Goal: Navigation & Orientation: Find specific page/section

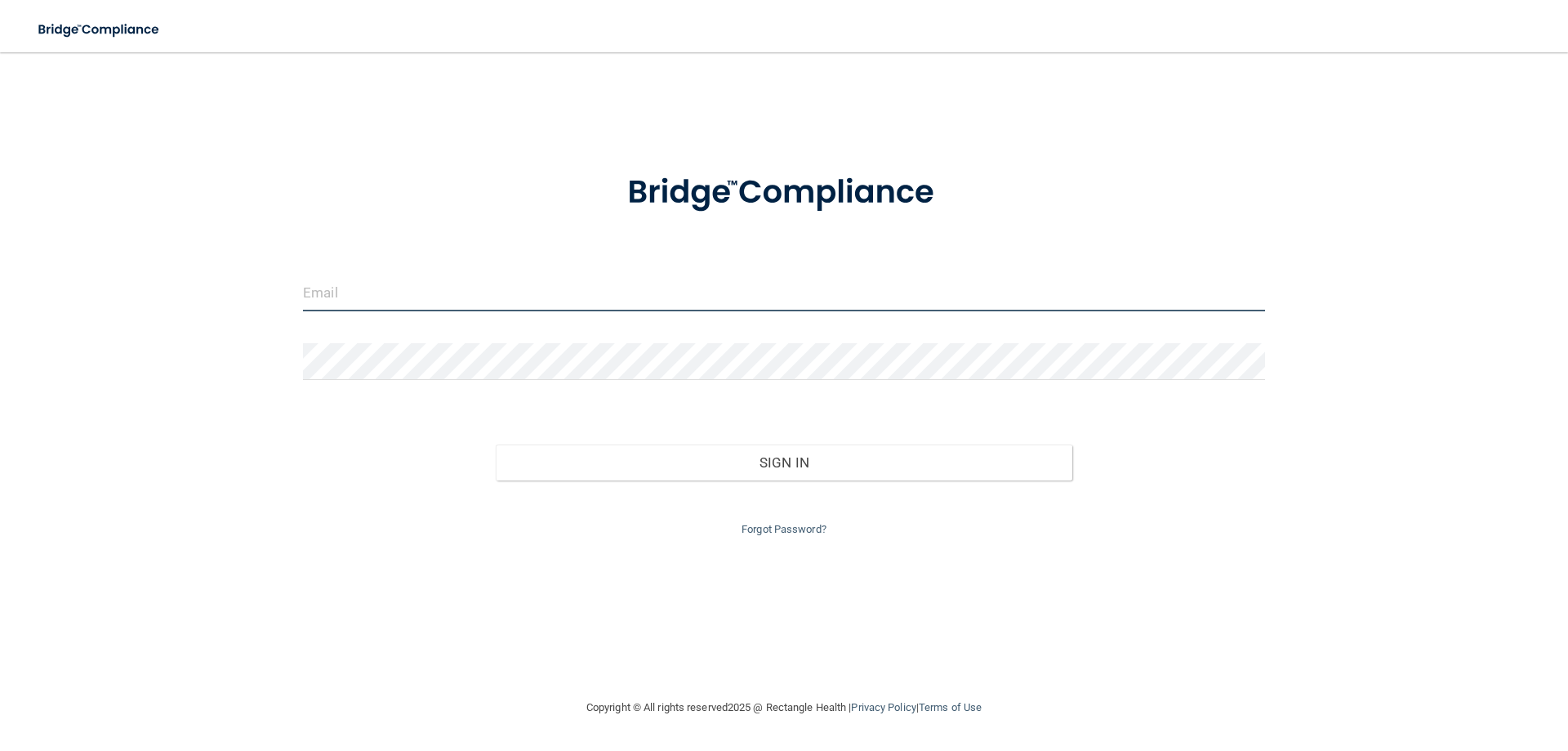
click at [381, 300] on input "email" at bounding box center [784, 292] width 962 height 37
type input "[EMAIL_ADDRESS][DOMAIN_NAME]"
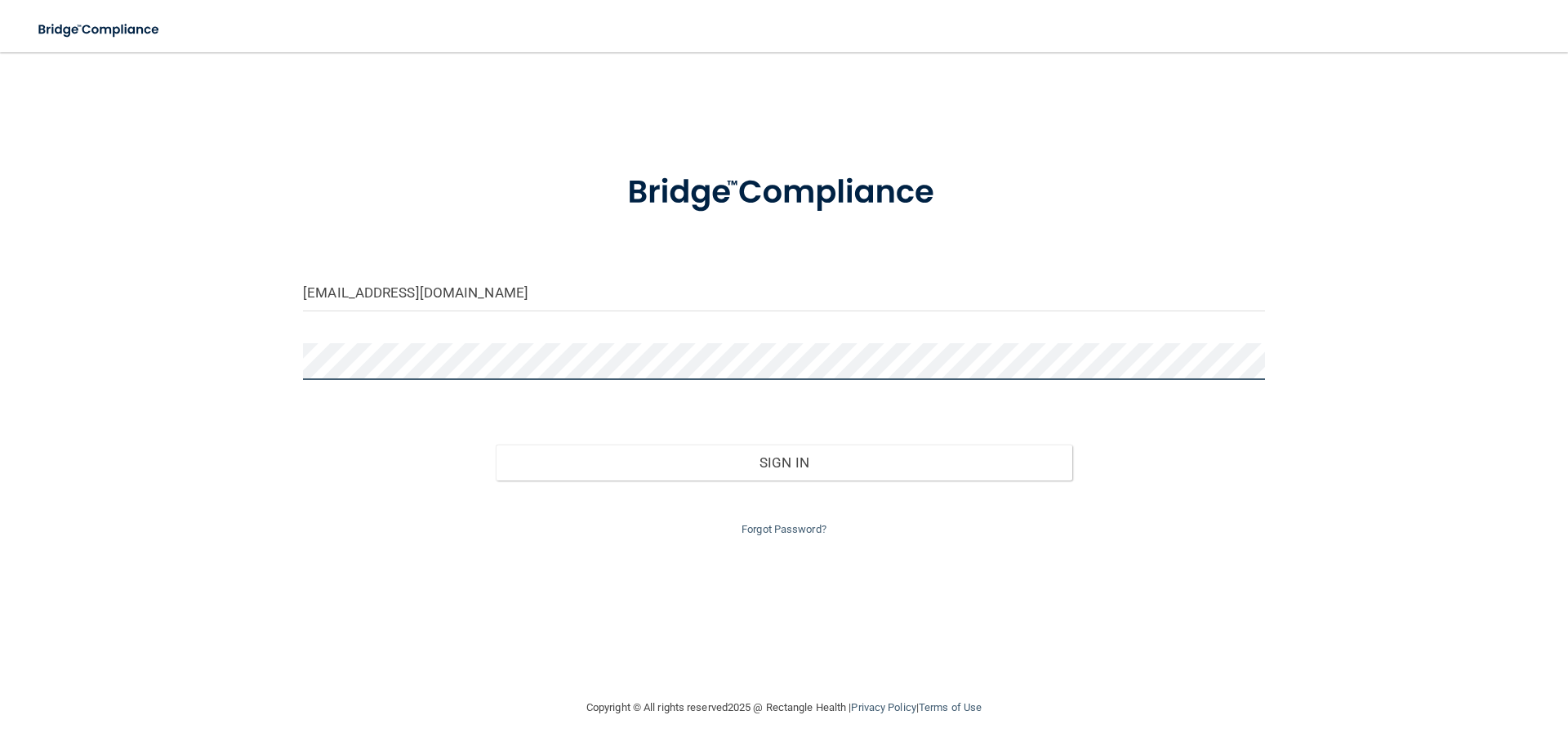
click at [496, 444] on button "Sign In" at bounding box center [784, 461] width 577 height 36
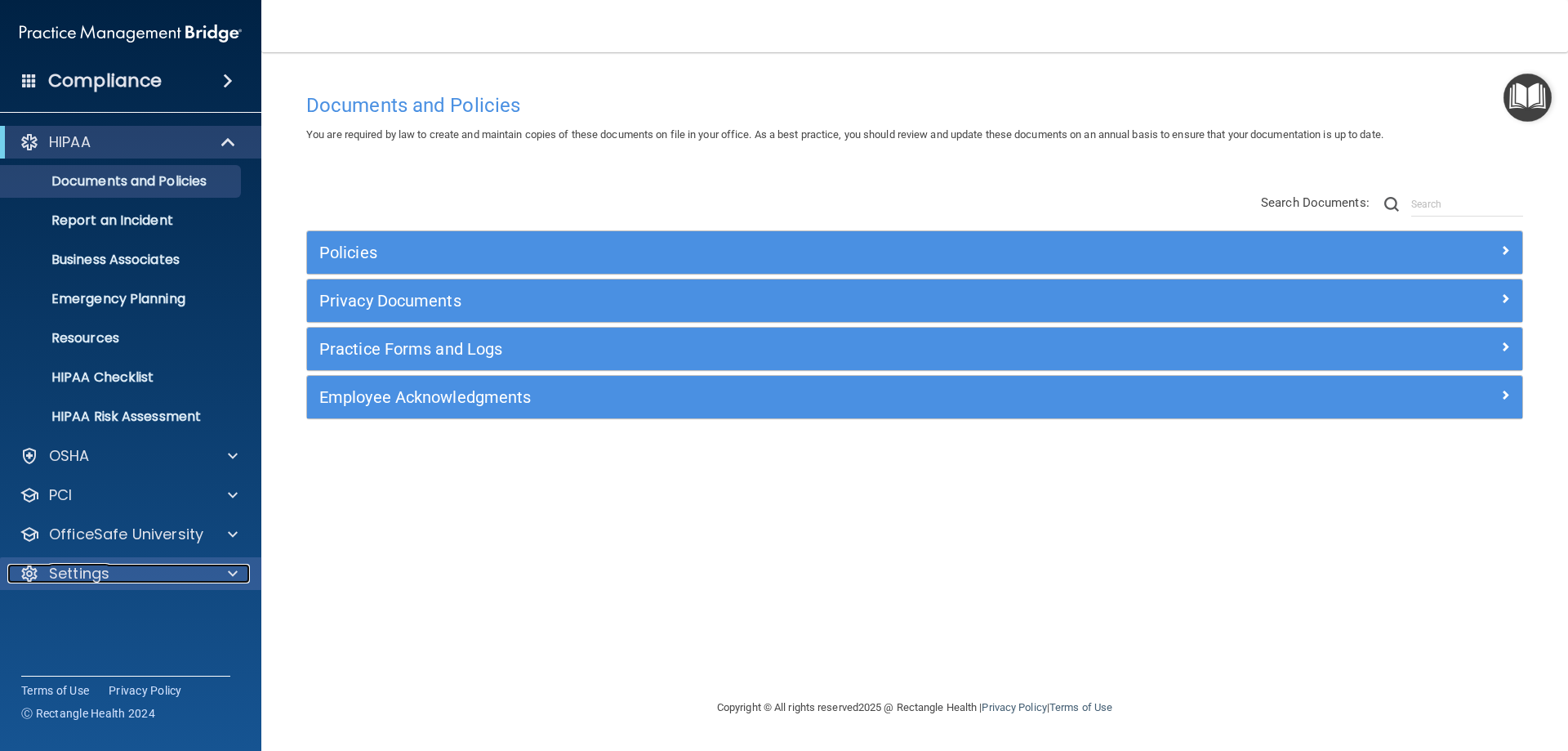
click at [114, 575] on div "Settings" at bounding box center [109, 573] width 203 height 19
click at [155, 570] on div "Settings" at bounding box center [109, 573] width 203 height 19
click at [229, 77] on span at bounding box center [228, 81] width 10 height 19
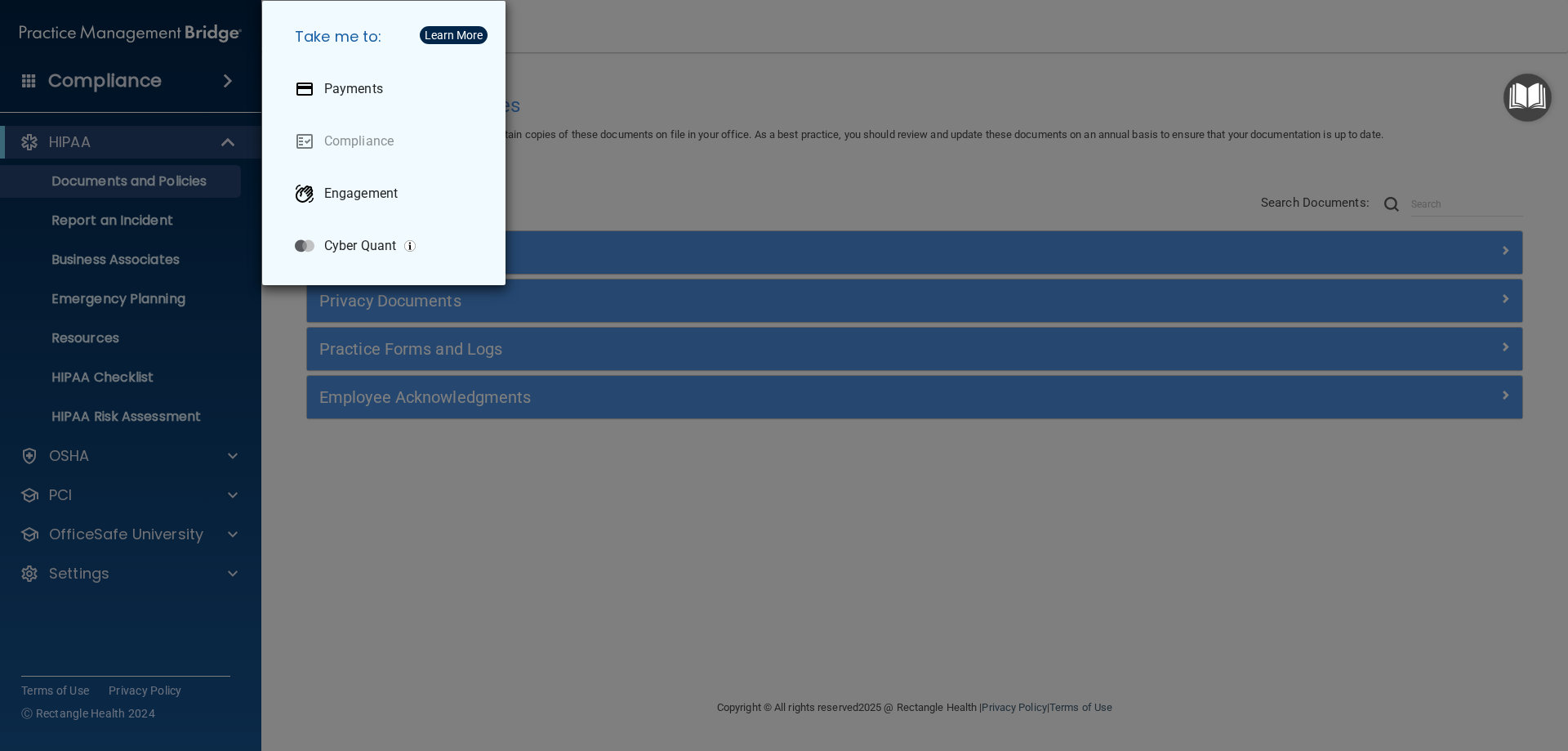
click at [229, 77] on div "Take me to: Payments Compliance Engagement Cyber Quant" at bounding box center [784, 376] width 1568 height 751
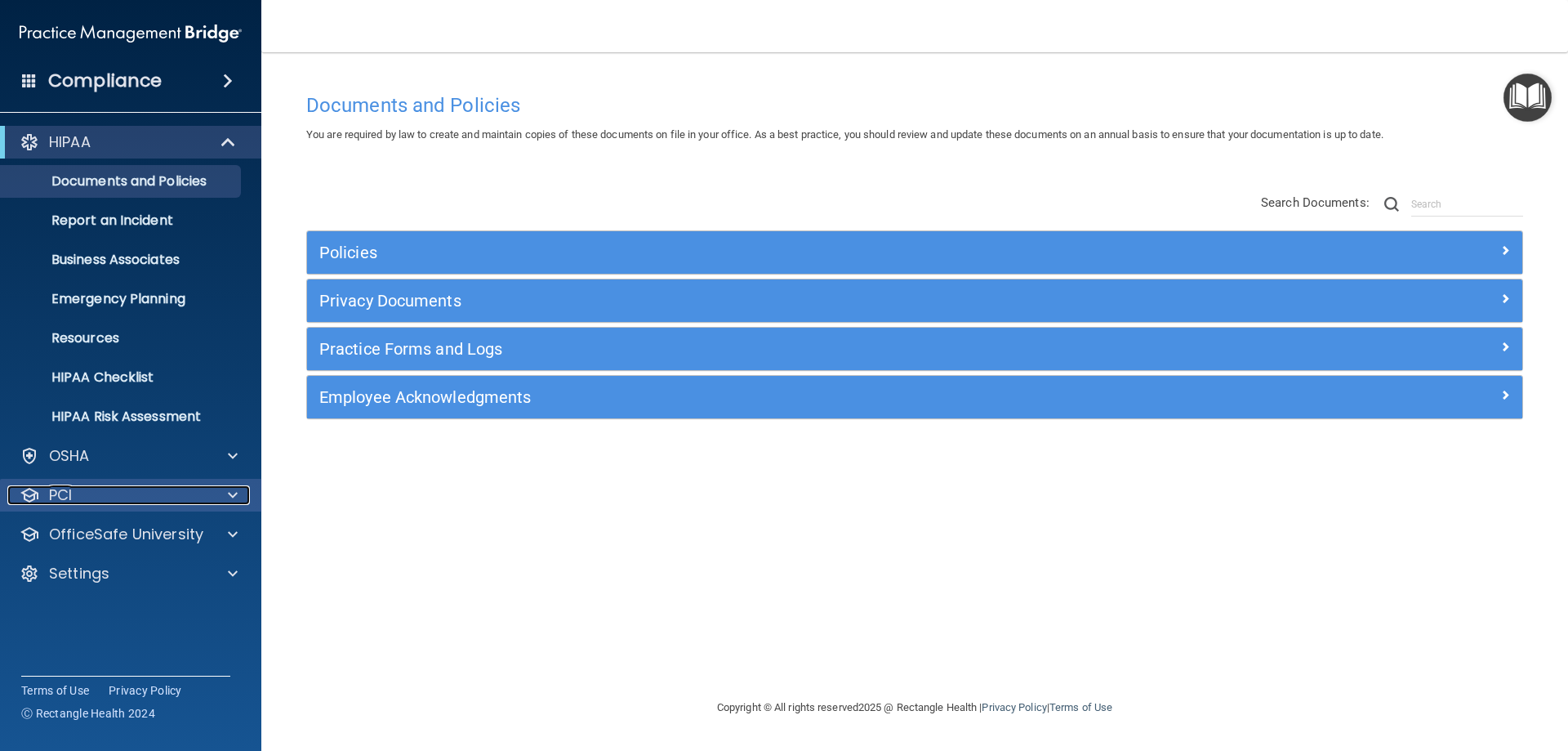
click at [233, 496] on span at bounding box center [233, 495] width 10 height 19
click at [233, 534] on span at bounding box center [233, 534] width 10 height 19
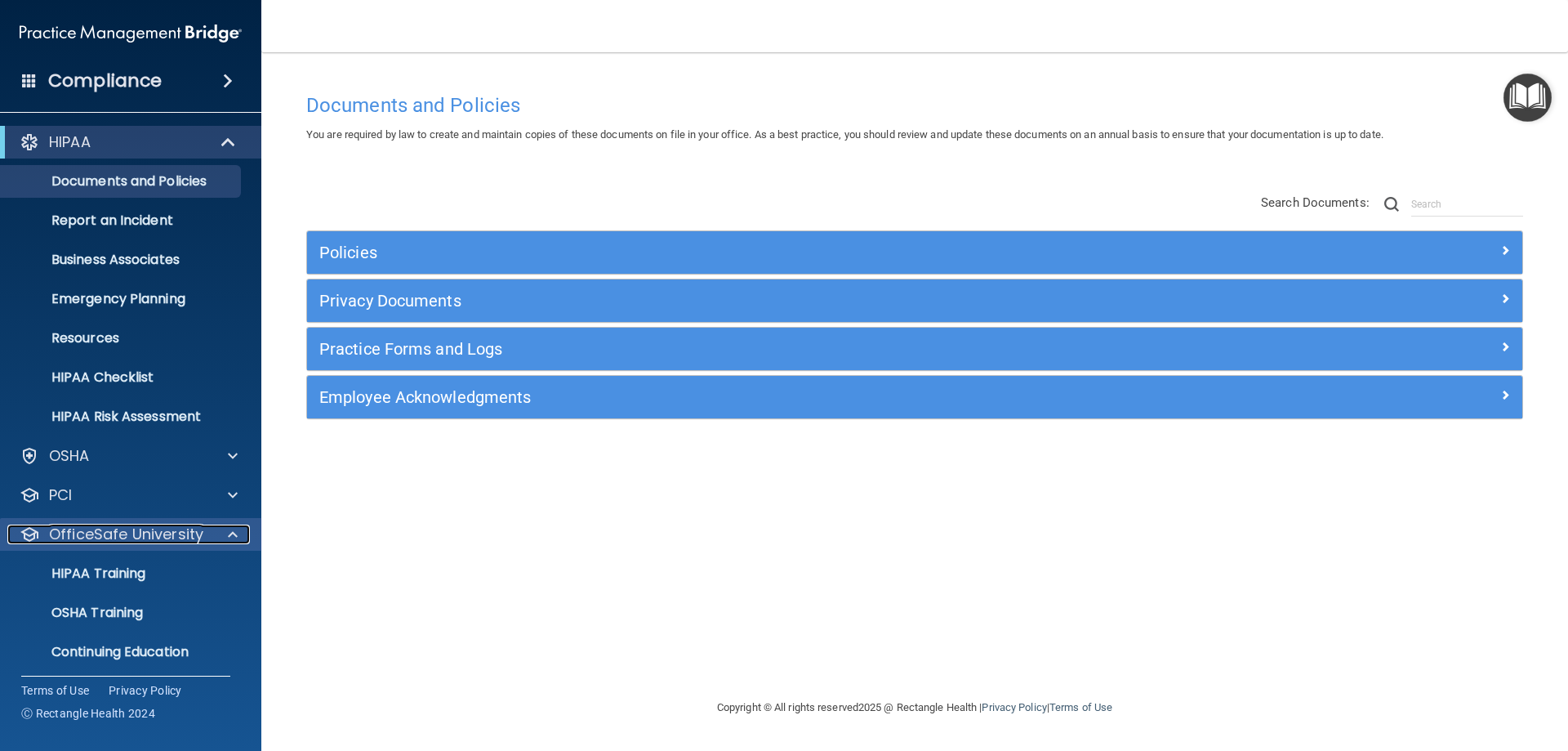
click at [233, 534] on span at bounding box center [233, 534] width 10 height 19
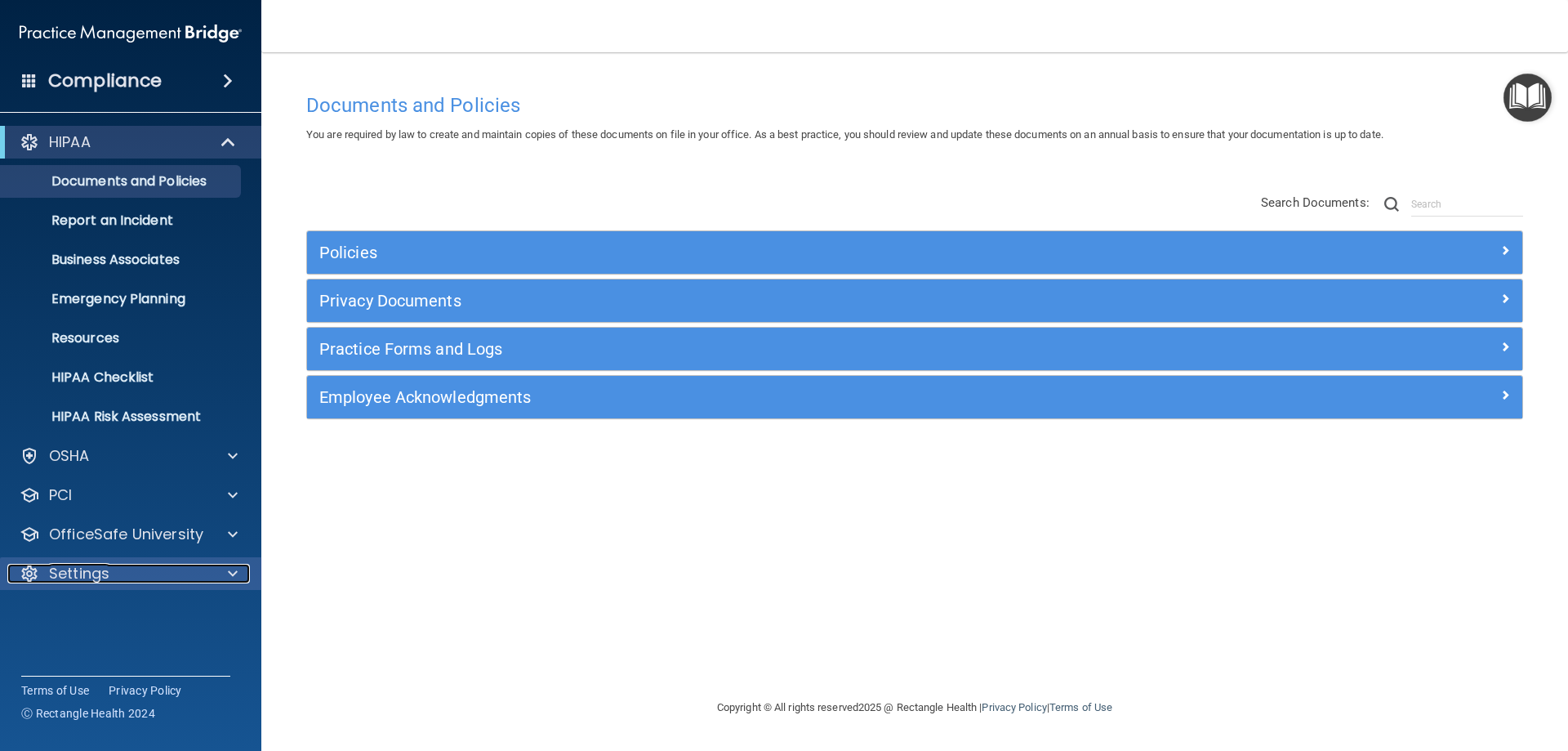
click at [234, 573] on span at bounding box center [233, 573] width 10 height 19
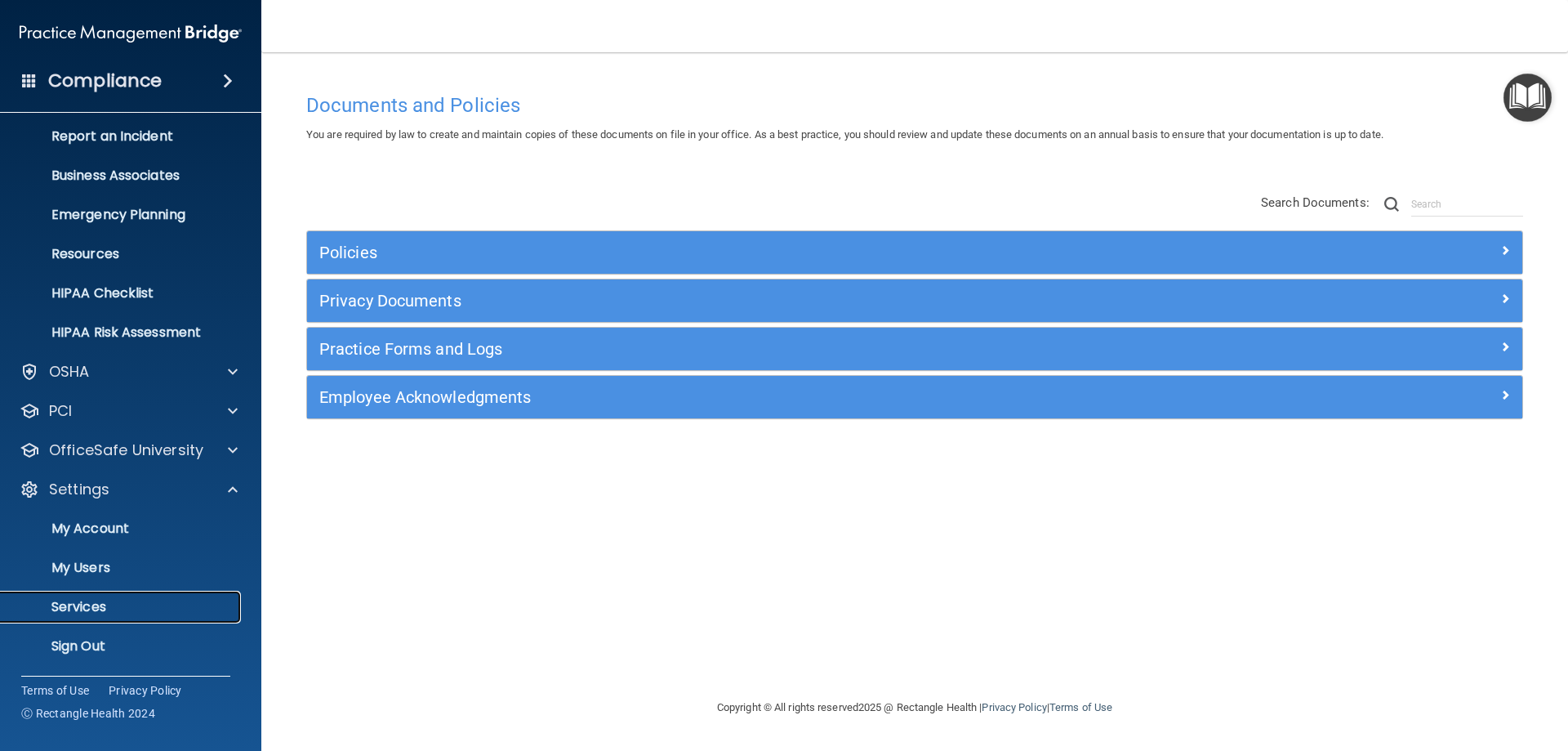
click at [96, 604] on p "Services" at bounding box center [122, 606] width 223 height 16
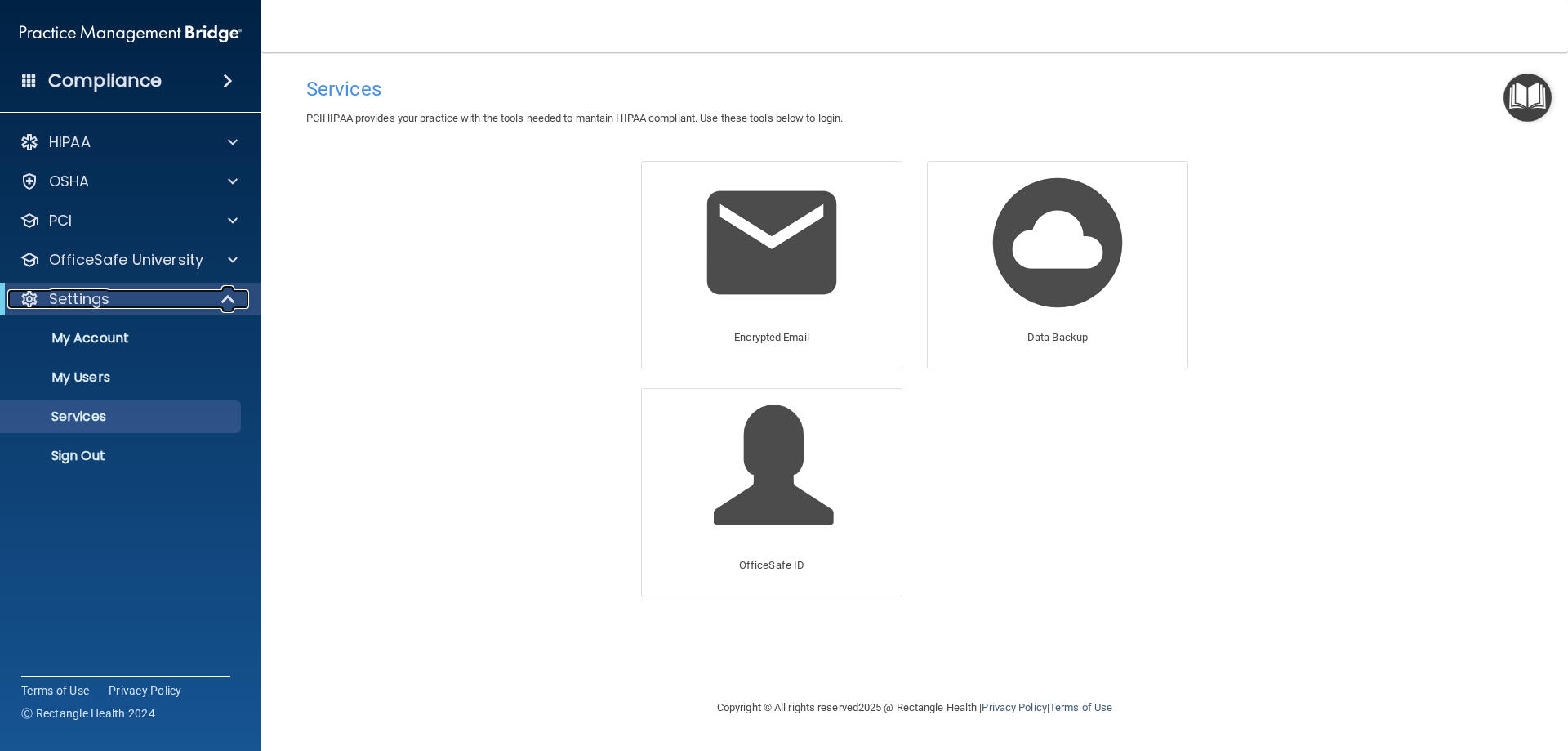
click at [226, 295] on span at bounding box center [230, 299] width 14 height 19
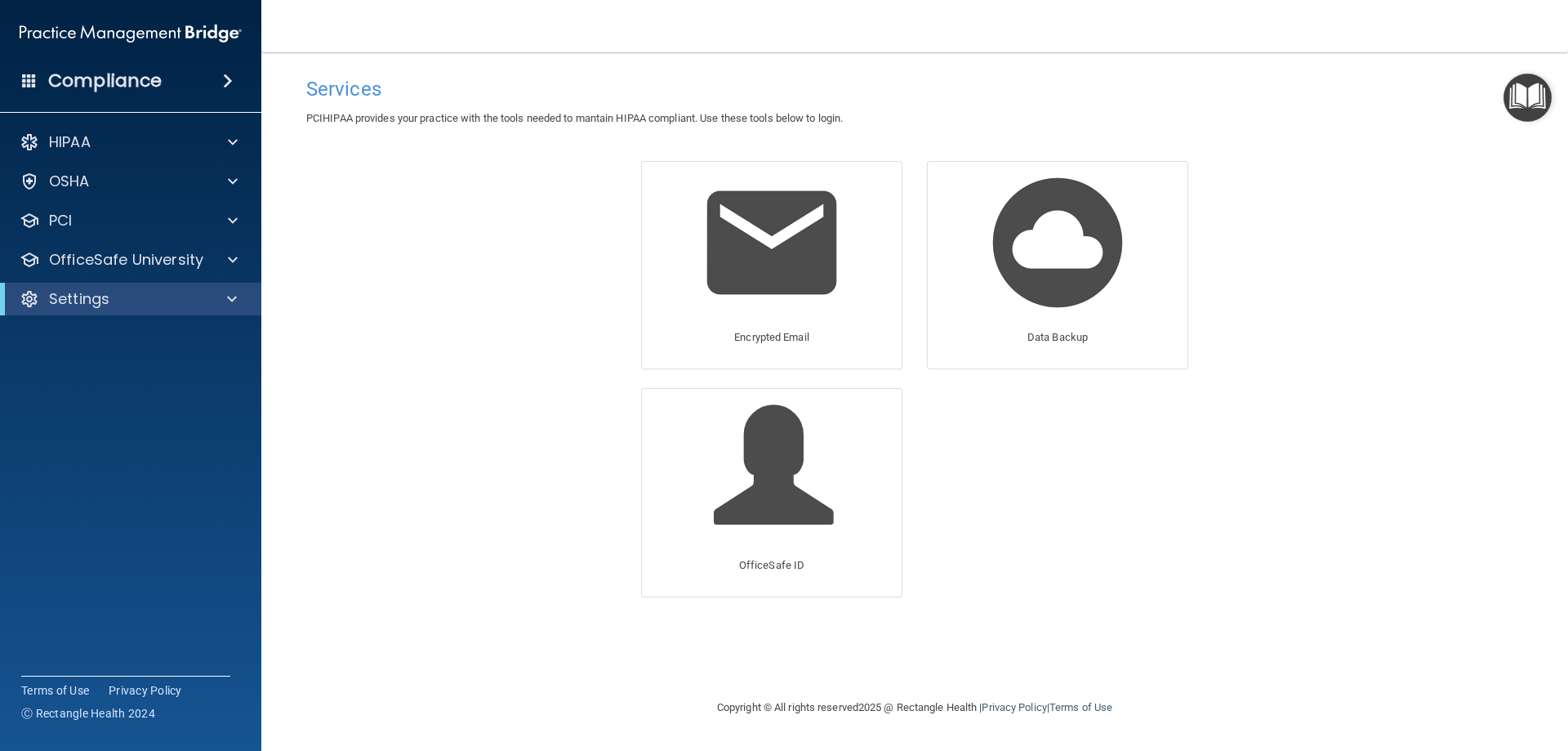
click at [228, 80] on span at bounding box center [228, 81] width 10 height 19
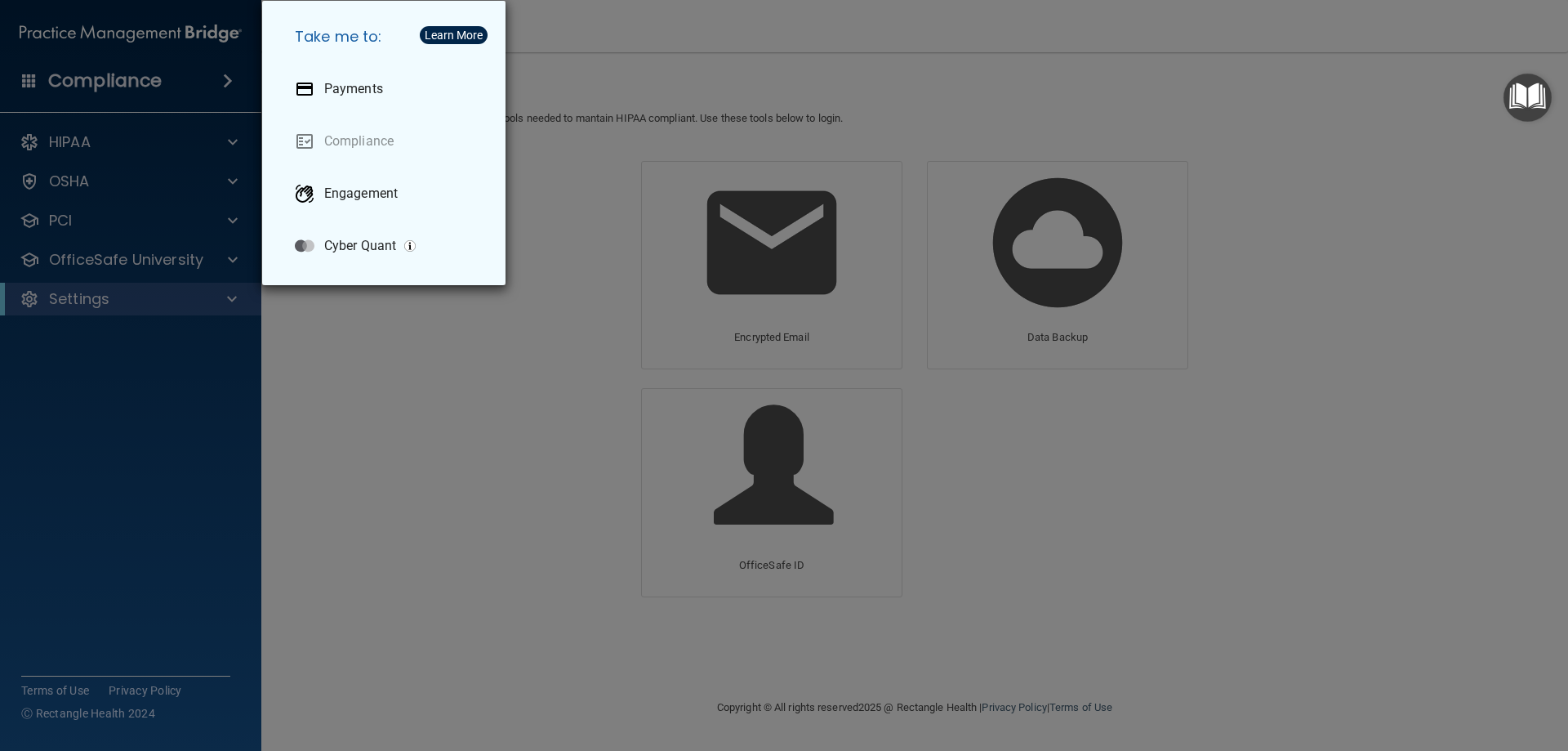
click at [189, 366] on div "Take me to: Payments Compliance Engagement Cyber Quant" at bounding box center [784, 376] width 1568 height 751
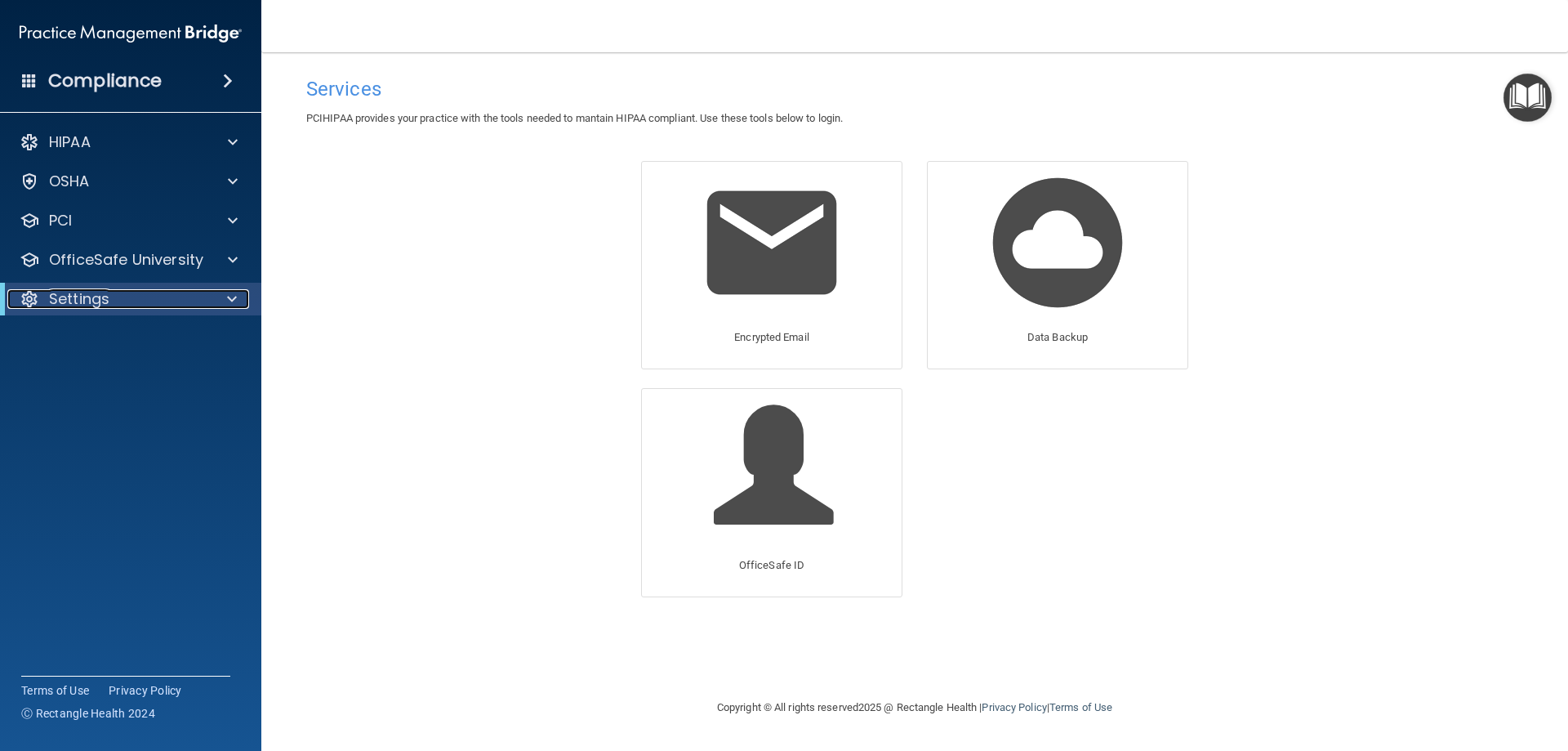
click at [219, 302] on div at bounding box center [229, 299] width 40 height 19
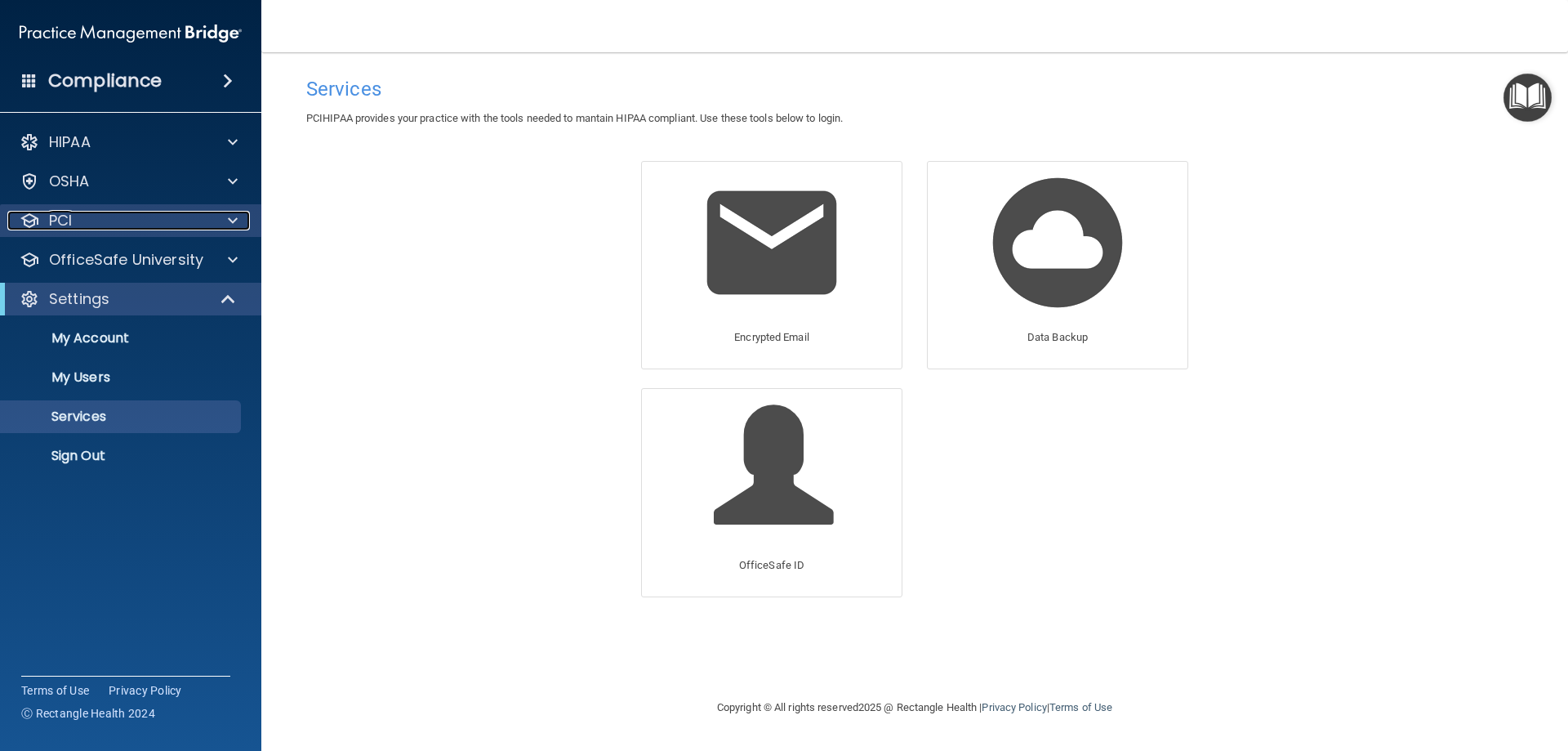
click at [222, 221] on div at bounding box center [230, 220] width 41 height 19
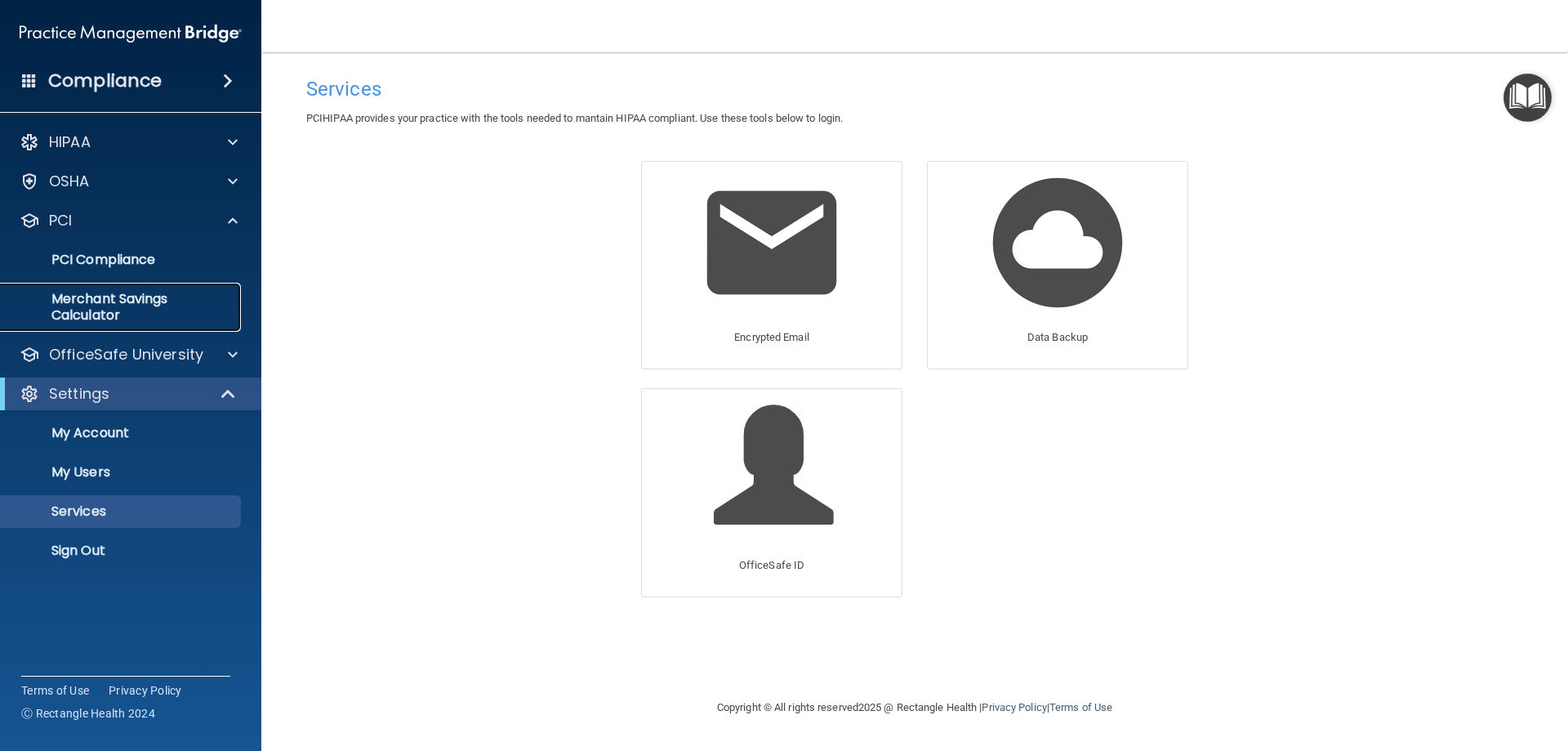
click at [130, 300] on p "Merchant Savings Calculator" at bounding box center [122, 307] width 223 height 33
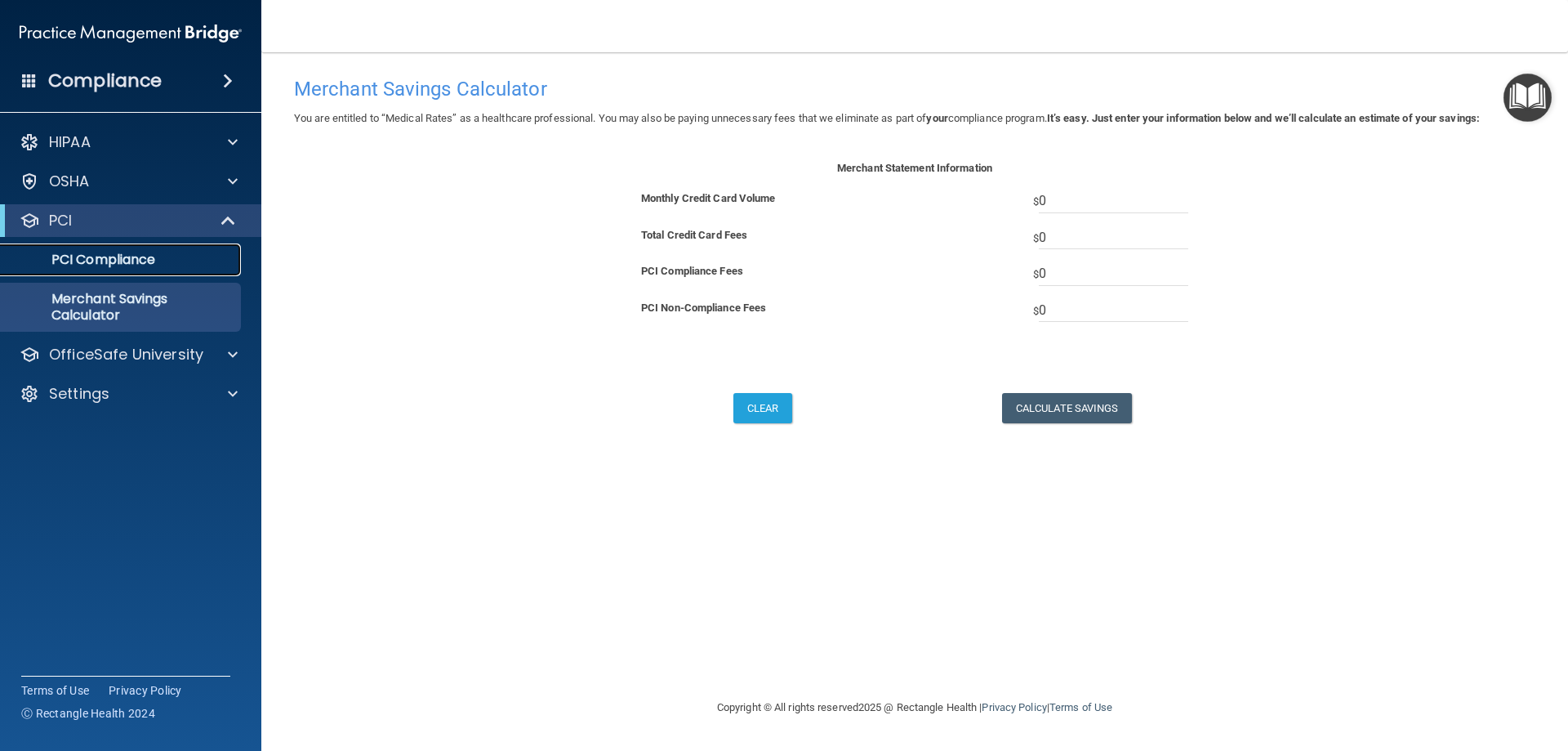
click at [129, 258] on p "PCI Compliance" at bounding box center [122, 260] width 223 height 16
click at [229, 215] on span at bounding box center [230, 220] width 14 height 19
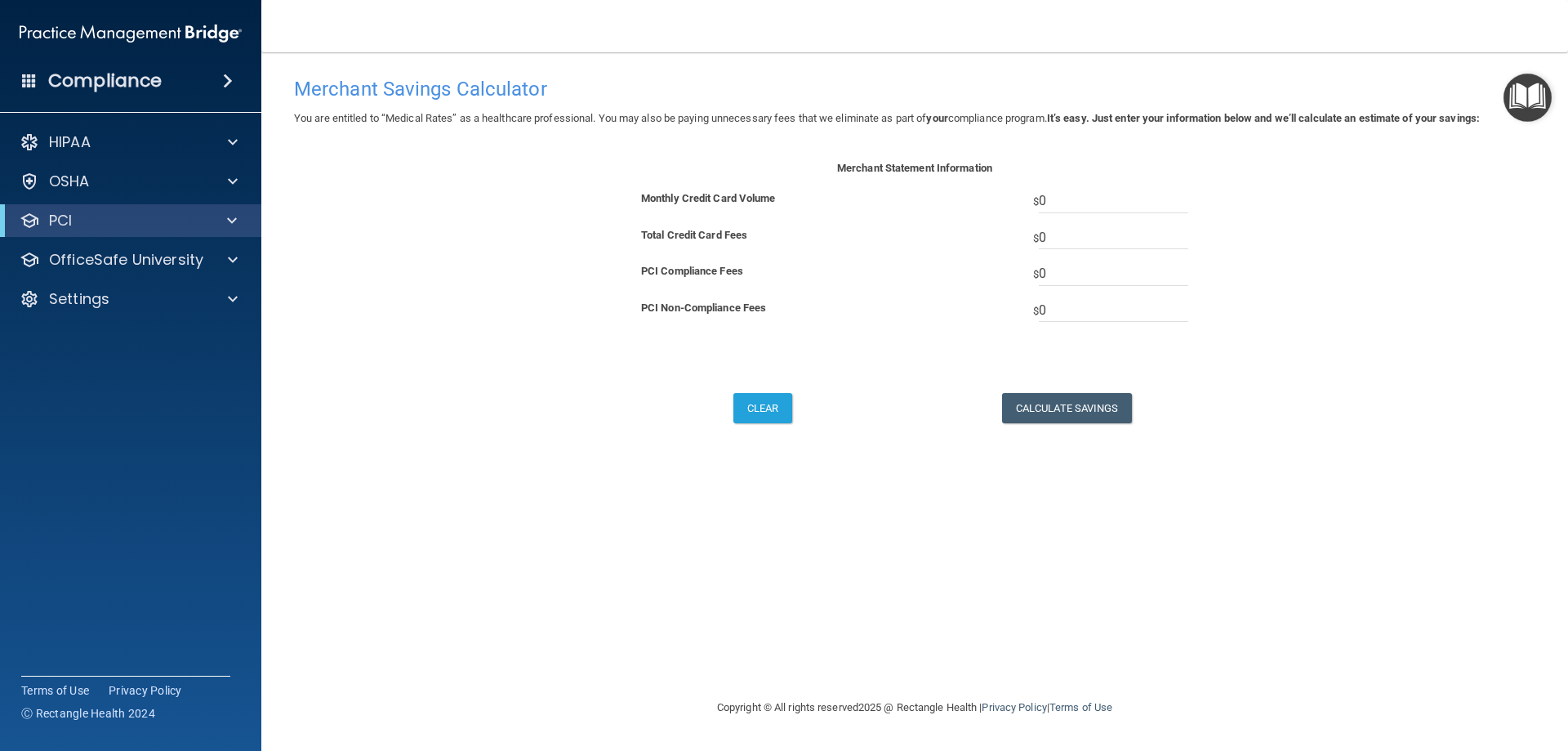
click at [30, 80] on span at bounding box center [29, 79] width 14 height 14
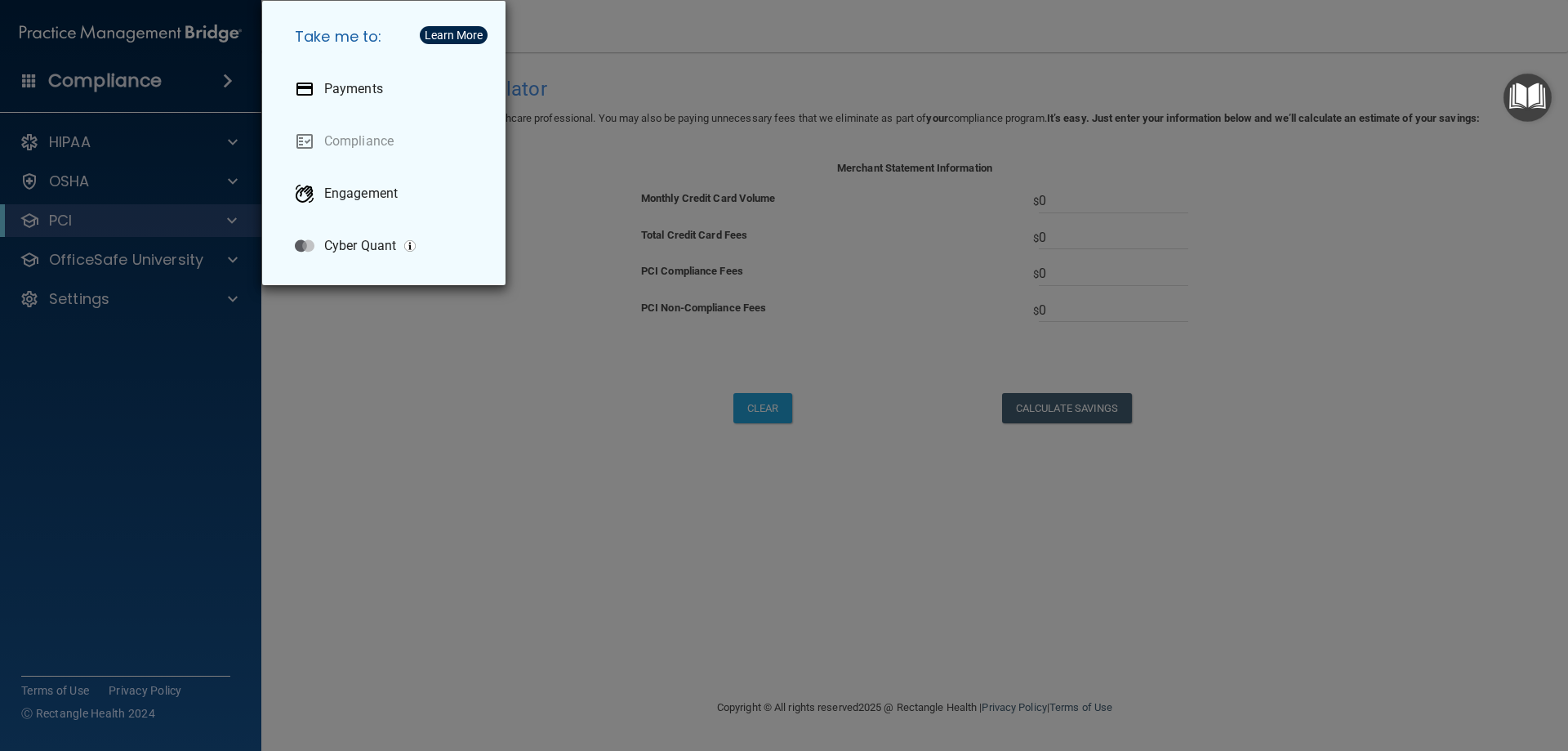
click at [322, 452] on div "Take me to: Payments Compliance Engagement Cyber Quant" at bounding box center [784, 376] width 1568 height 751
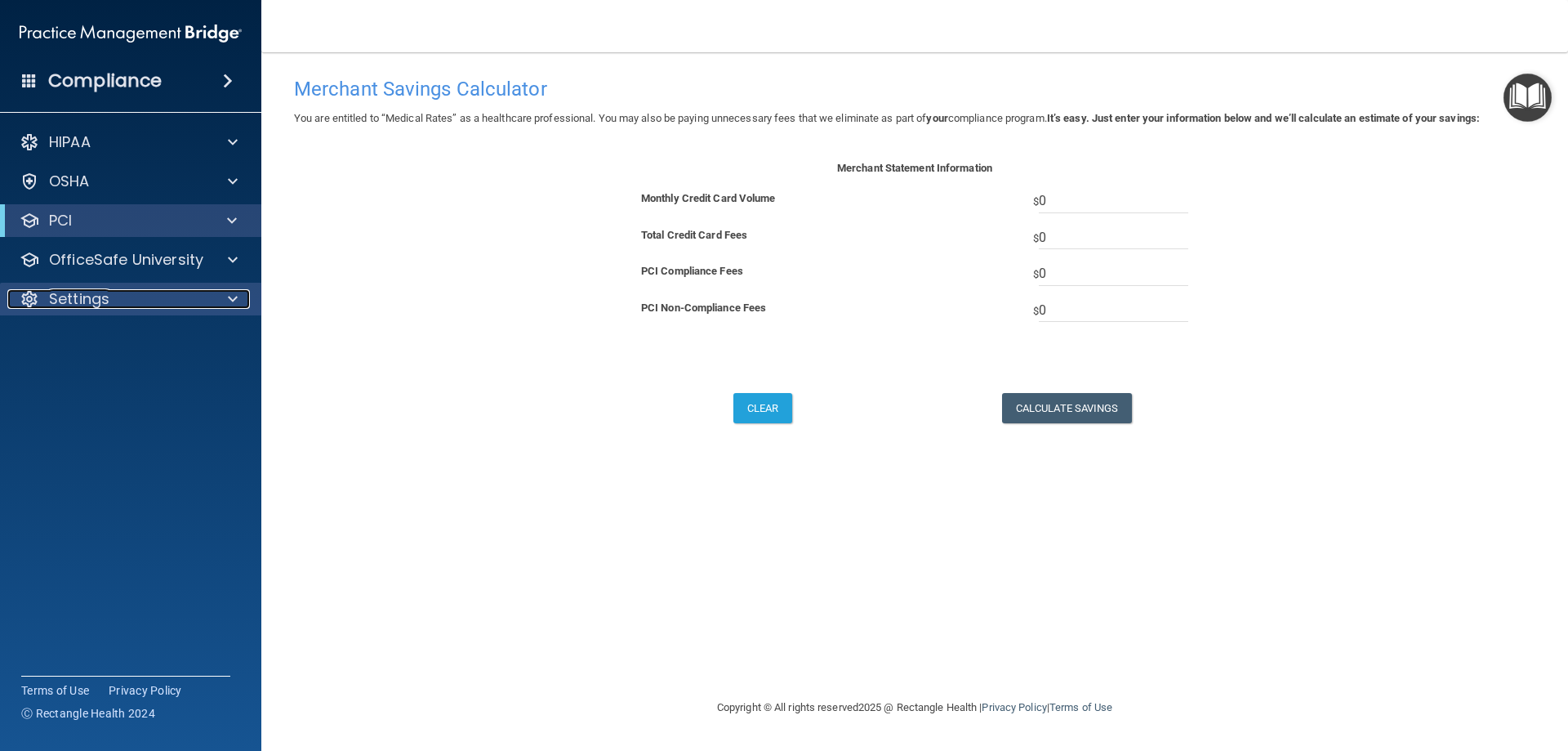
click at [85, 305] on p "Settings" at bounding box center [79, 299] width 61 height 19
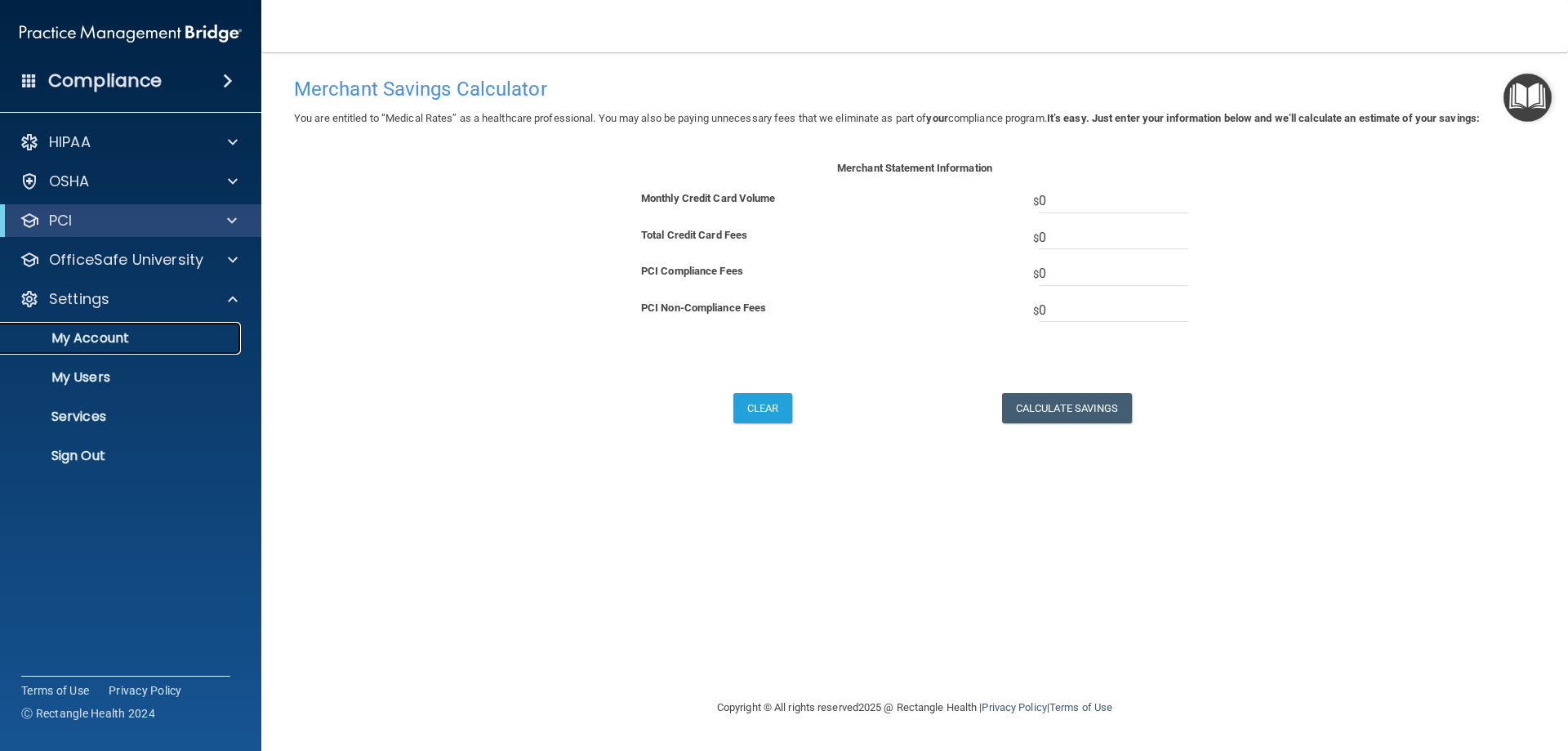
click at [85, 333] on p "My Account" at bounding box center [122, 338] width 223 height 16
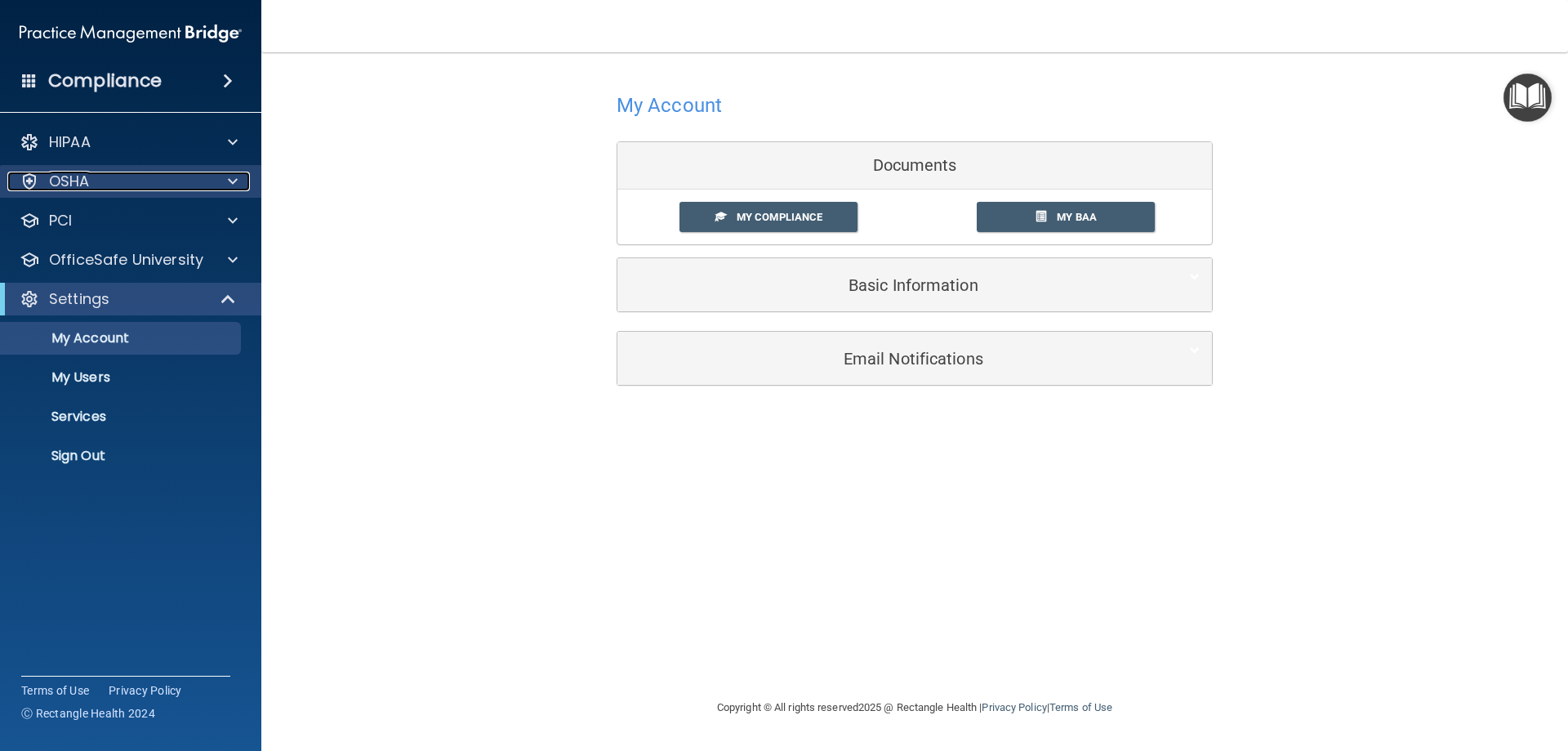
click at [70, 173] on p "OSHA" at bounding box center [69, 181] width 41 height 19
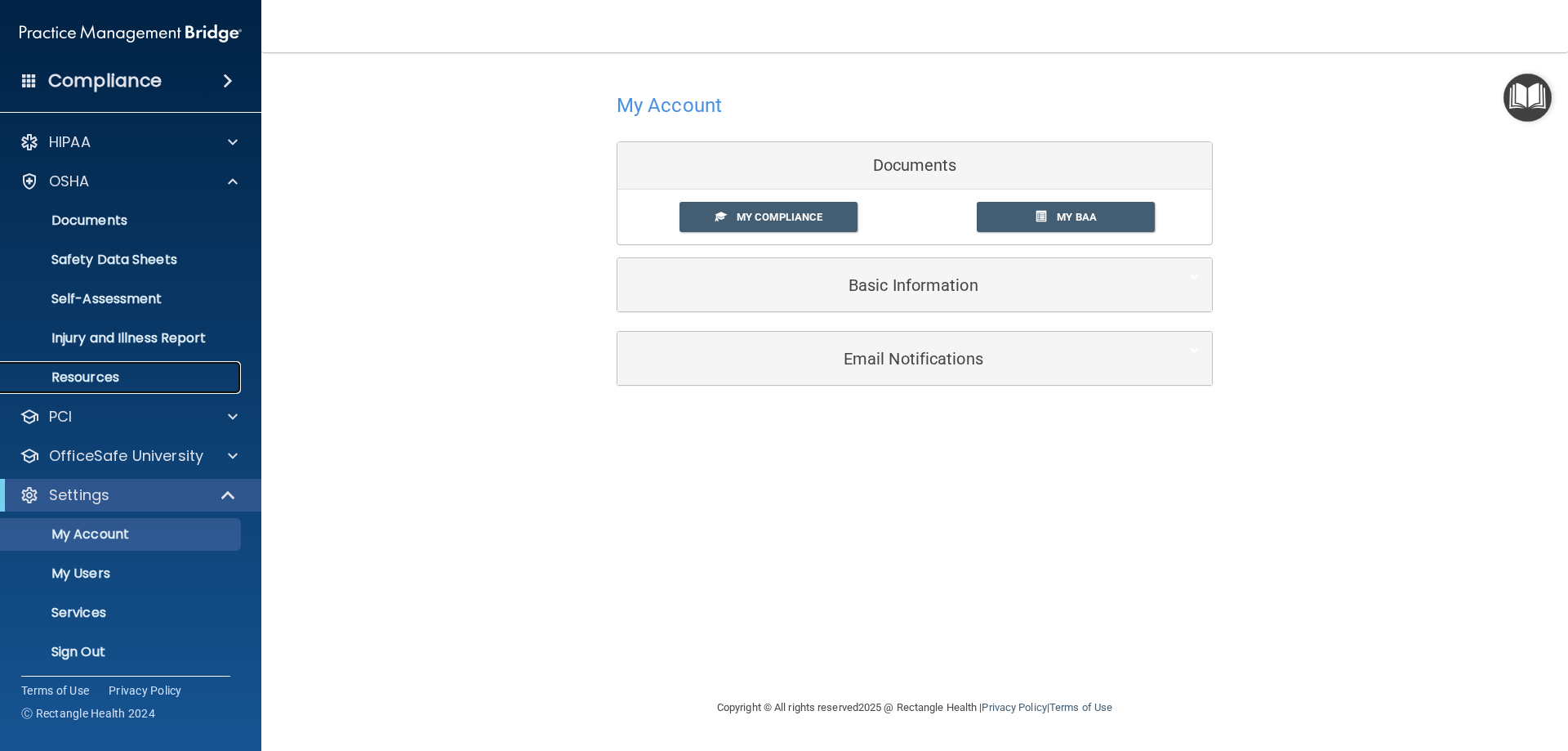
click at [63, 373] on p "Resources" at bounding box center [122, 376] width 223 height 16
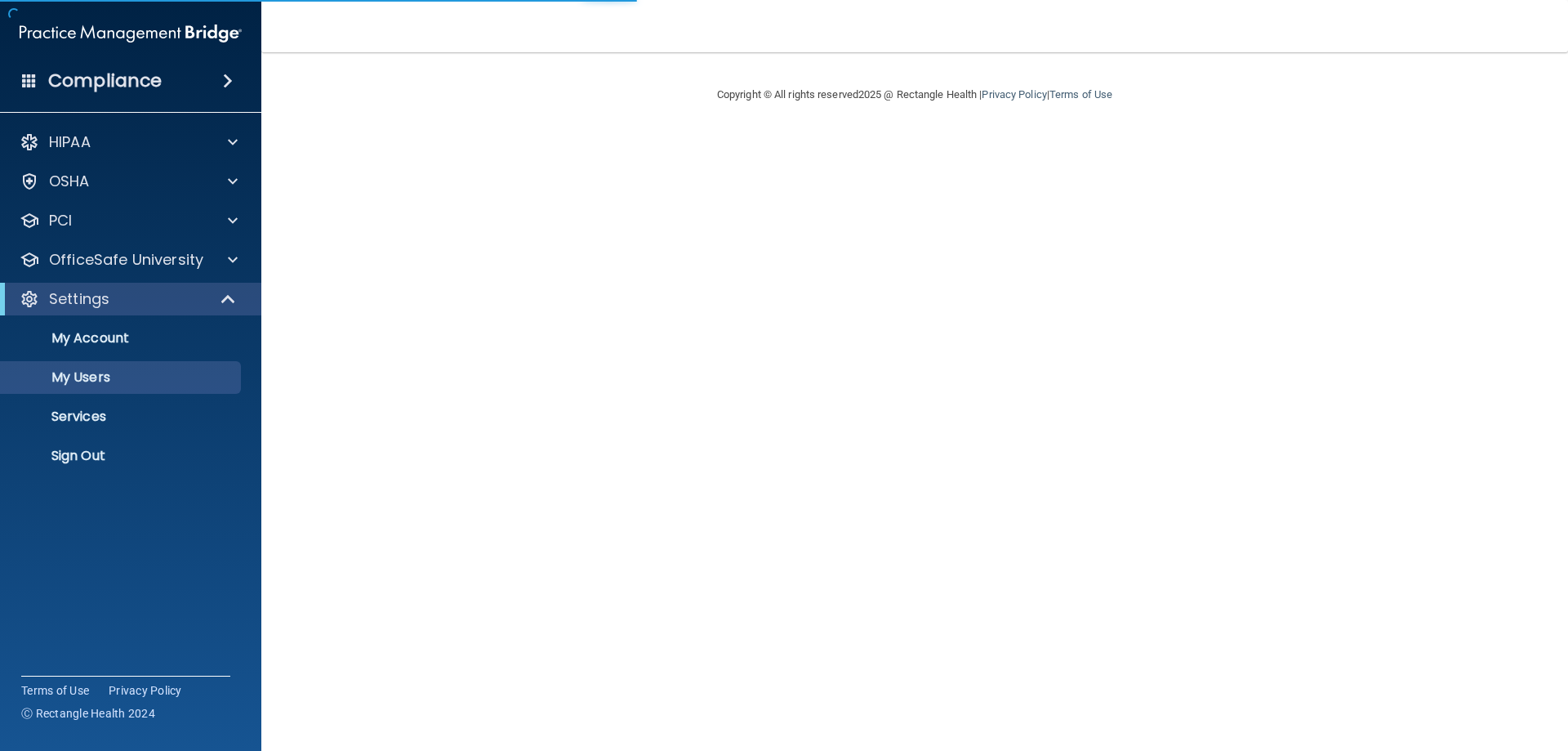
select select "20"
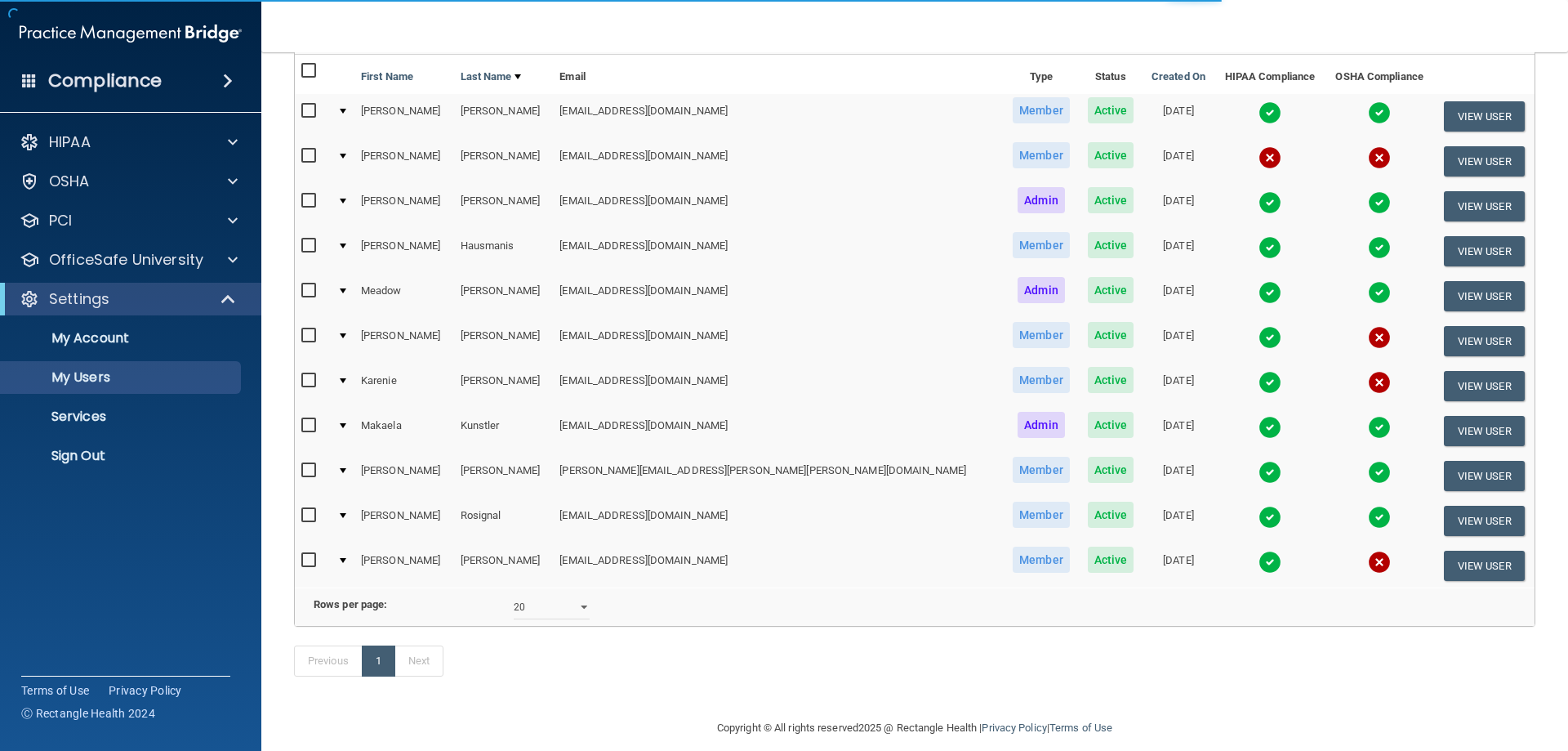
scroll to position [163, 0]
